Goal: Task Accomplishment & Management: Manage account settings

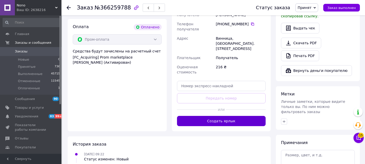
click at [202, 116] on button "Создать ярлык" at bounding box center [221, 121] width 89 height 10
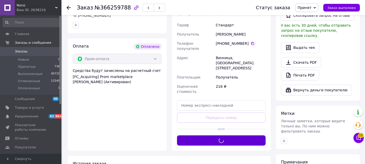
scroll to position [281, 0]
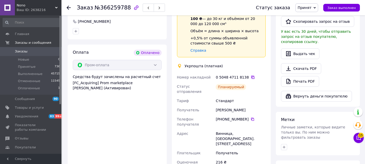
click at [250, 75] on icon at bounding box center [252, 77] width 4 height 4
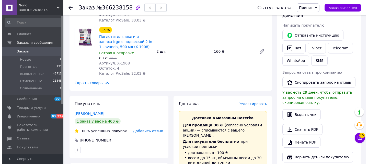
scroll to position [230, 0]
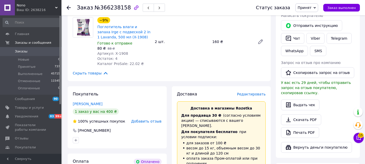
click at [258, 92] on span "Редактировать" at bounding box center [251, 94] width 29 height 4
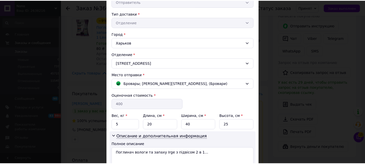
scroll to position [153, 0]
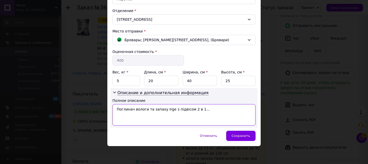
drag, startPoint x: 221, startPoint y: 111, endPoint x: 113, endPoint y: 111, distance: 108.2
click at [113, 111] on textarea "Поглинач вологи та запаху Irge з підвісом 2 в 1..." at bounding box center [184, 114] width 143 height 21
paste textarea "Lavanda(X-1908)-2 і Поглинач Aloe(X-1907)"
type textarea "Поглинач Lavanda(X-1908)-2 і Поглинач Aloe(X-1907)"
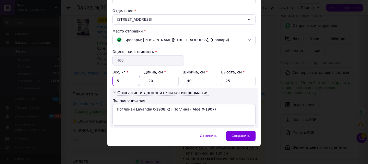
drag, startPoint x: 122, startPoint y: 77, endPoint x: 116, endPoint y: 79, distance: 5.7
click at [116, 79] on input "5" at bounding box center [127, 81] width 28 height 10
type input "1"
drag, startPoint x: 221, startPoint y: 112, endPoint x: 231, endPoint y: 91, distance: 23.0
click at [221, 111] on textarea "Поглинач Lavanda(X-1908)-2 і Поглинач Aloe(X-1907)" at bounding box center [184, 114] width 143 height 21
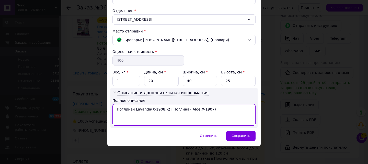
drag, startPoint x: 212, startPoint y: 112, endPoint x: 113, endPoint y: 108, distance: 99.8
click at [113, 108] on textarea "Поглинач Lavanda(X-1908)-2 і Поглинач Aloe(X-1907)" at bounding box center [184, 114] width 143 height 21
paste textarea "(X-1908)-2 і Поглинач(X-1907)-3(5 ТОВ"
type textarea "Поглинач(X-1908)-2 і Поглинач(X-1907)-3(5 ТОВ)"
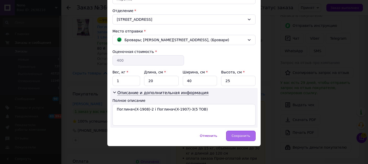
click at [242, 134] on span "Сохранить" at bounding box center [241, 136] width 19 height 4
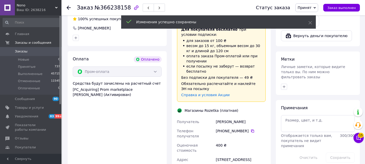
scroll to position [435, 0]
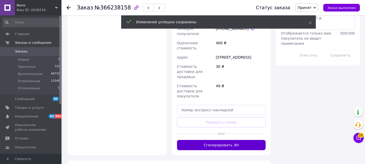
click at [231, 140] on button "Сгенерировать ЭН" at bounding box center [221, 145] width 89 height 10
